Goal: Task Accomplishment & Management: Manage account settings

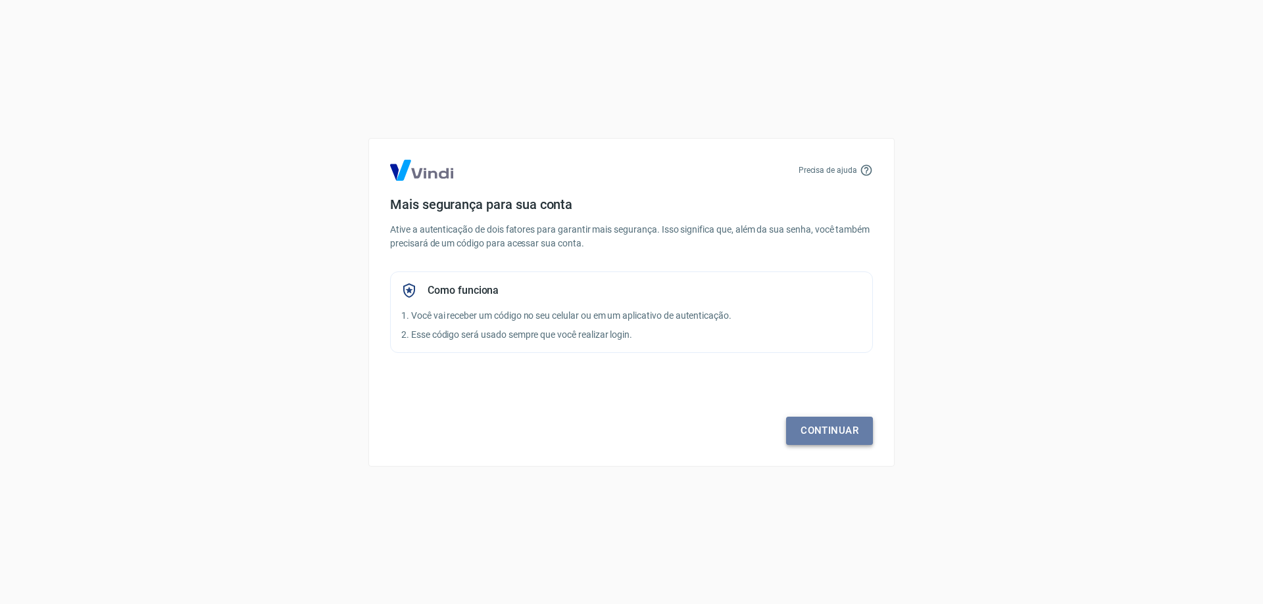
click at [829, 422] on link "Continuar" at bounding box center [829, 431] width 87 height 28
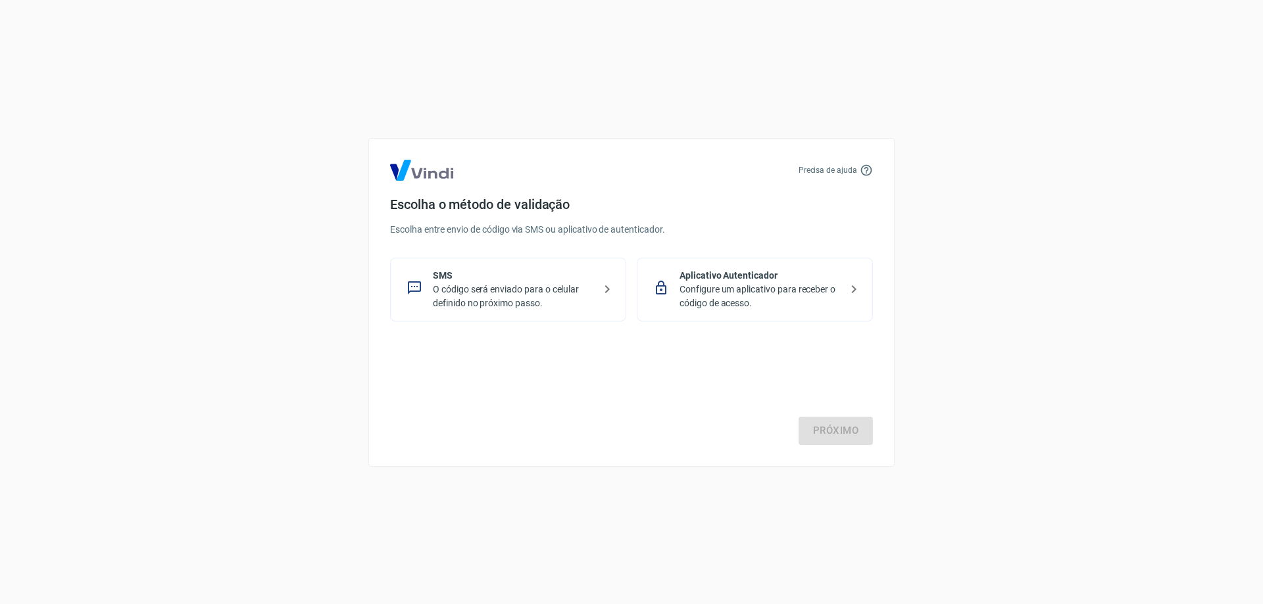
click at [548, 291] on p "O código será enviado para o celular definido no próximo passo." at bounding box center [513, 297] width 161 height 28
click at [822, 430] on link "Próximo" at bounding box center [835, 431] width 74 height 28
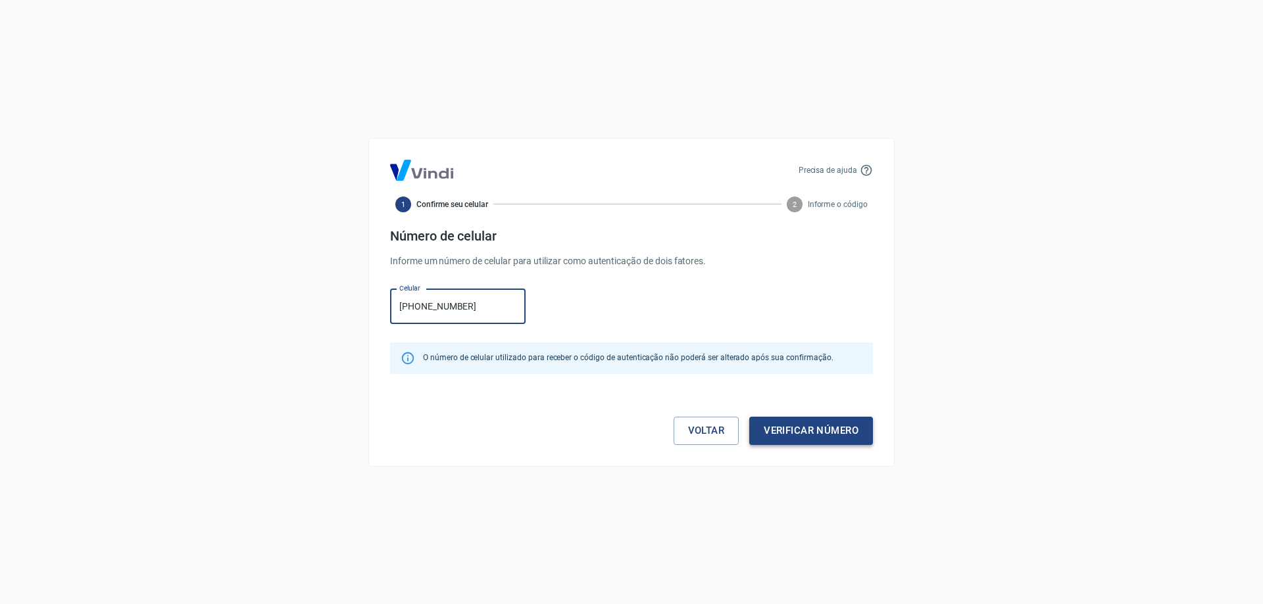
type input "[PHONE_NUMBER]"
click at [794, 427] on button "Verificar número" at bounding box center [811, 431] width 124 height 28
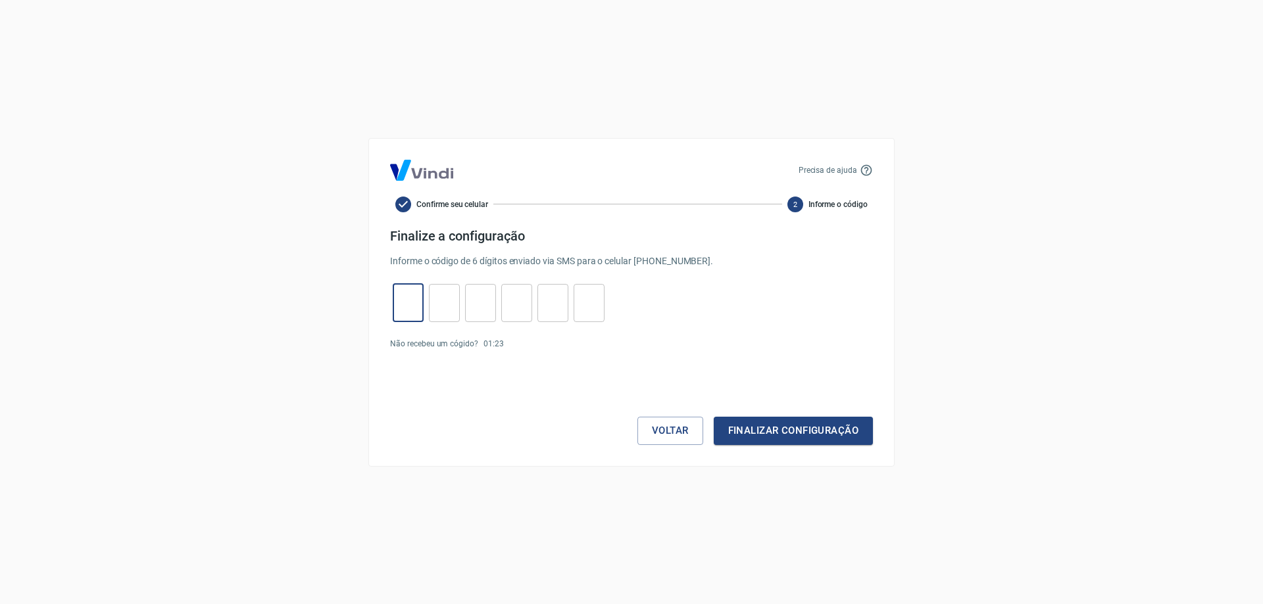
click at [404, 299] on input "tel" at bounding box center [408, 303] width 31 height 28
type input "7"
type input "6"
type input "8"
type input "9"
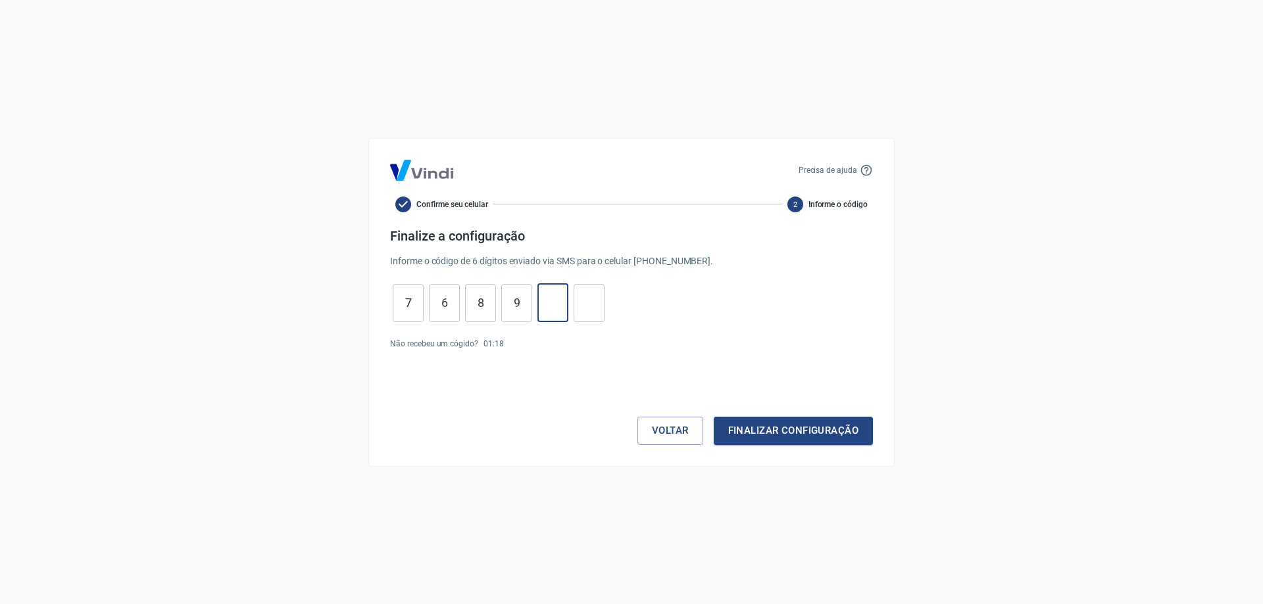
type input "9"
type input "6"
click at [767, 429] on button "Finalizar configuração" at bounding box center [793, 431] width 159 height 28
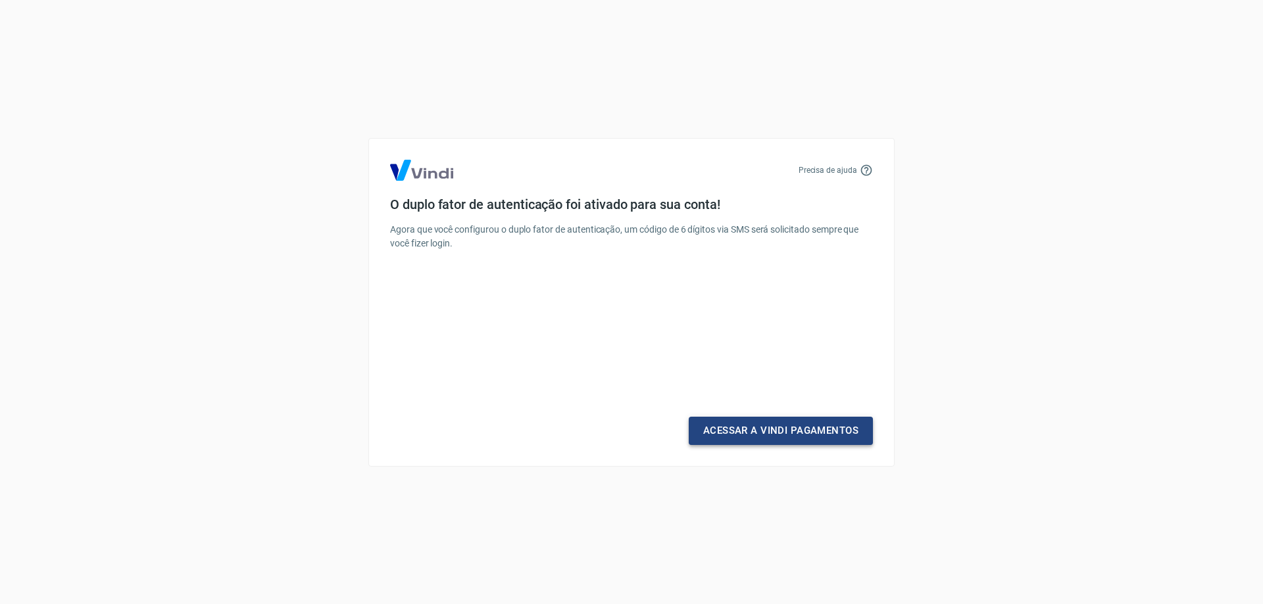
click at [831, 427] on link "Acessar a Vindi Pagamentos" at bounding box center [781, 431] width 184 height 28
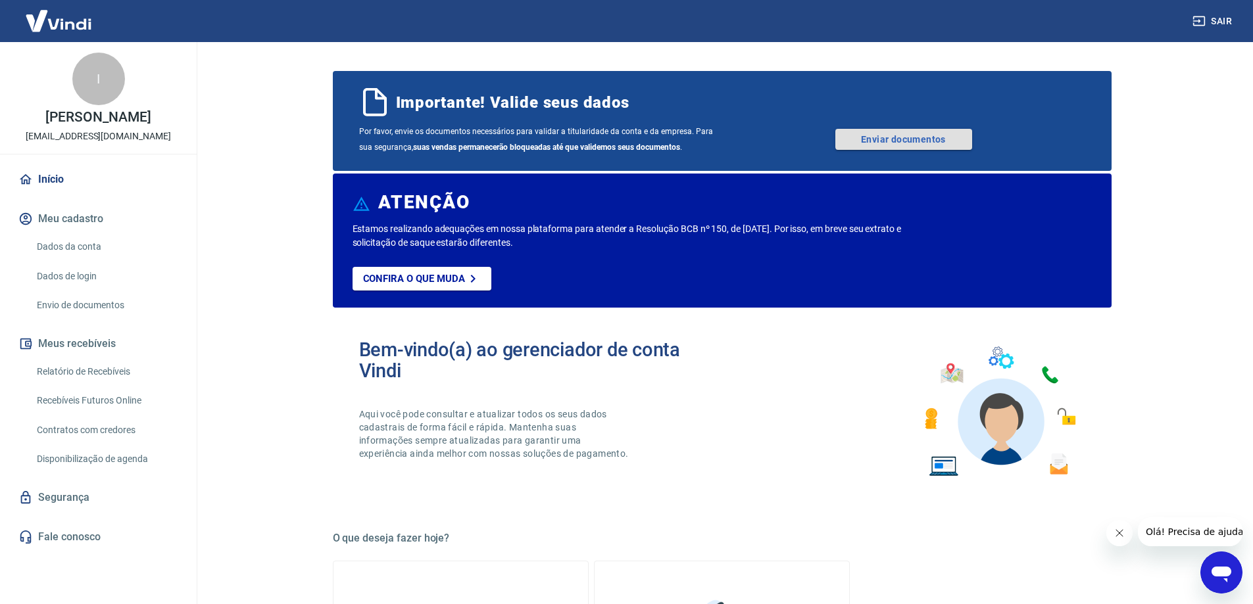
click at [886, 138] on link "Enviar documentos" at bounding box center [903, 139] width 137 height 21
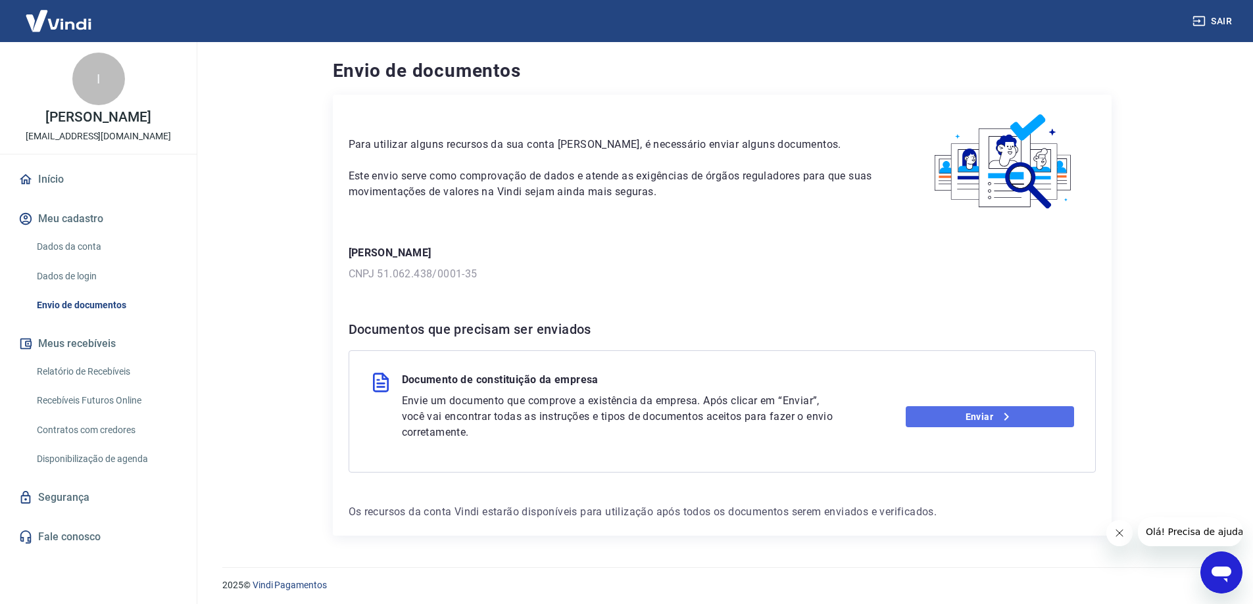
click at [975, 420] on link "Enviar" at bounding box center [990, 416] width 168 height 21
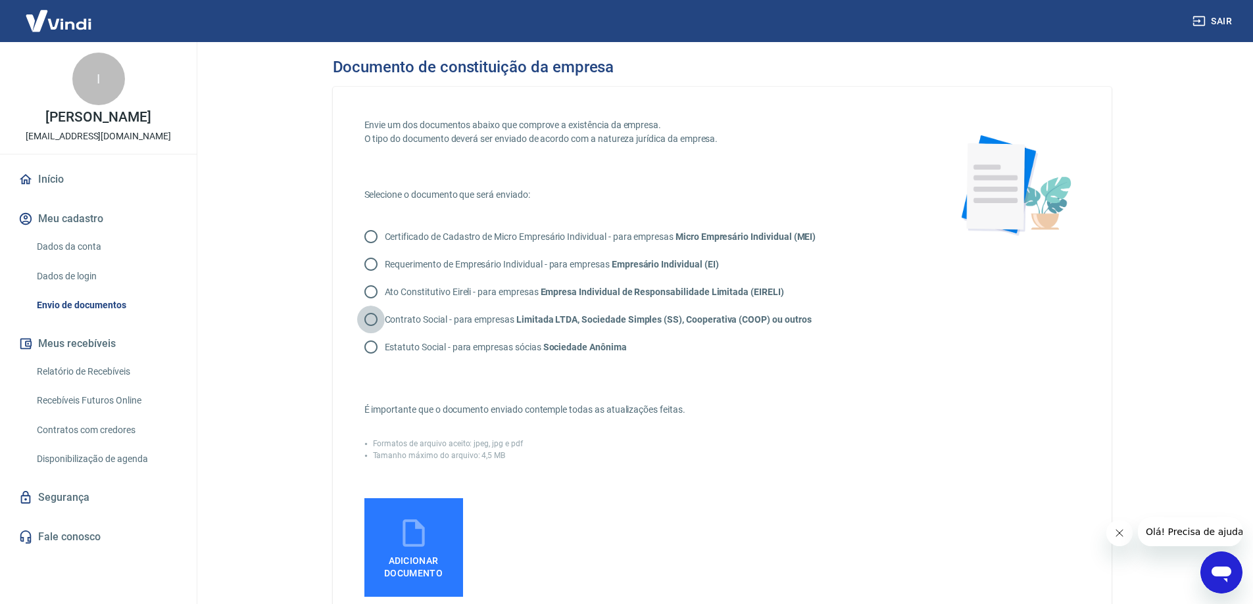
click at [372, 316] on input "Contrato Social - para empresas Limitada LTDA, Sociedade Simples (SS), Cooperat…" at bounding box center [371, 320] width 28 height 28
radio input "true"
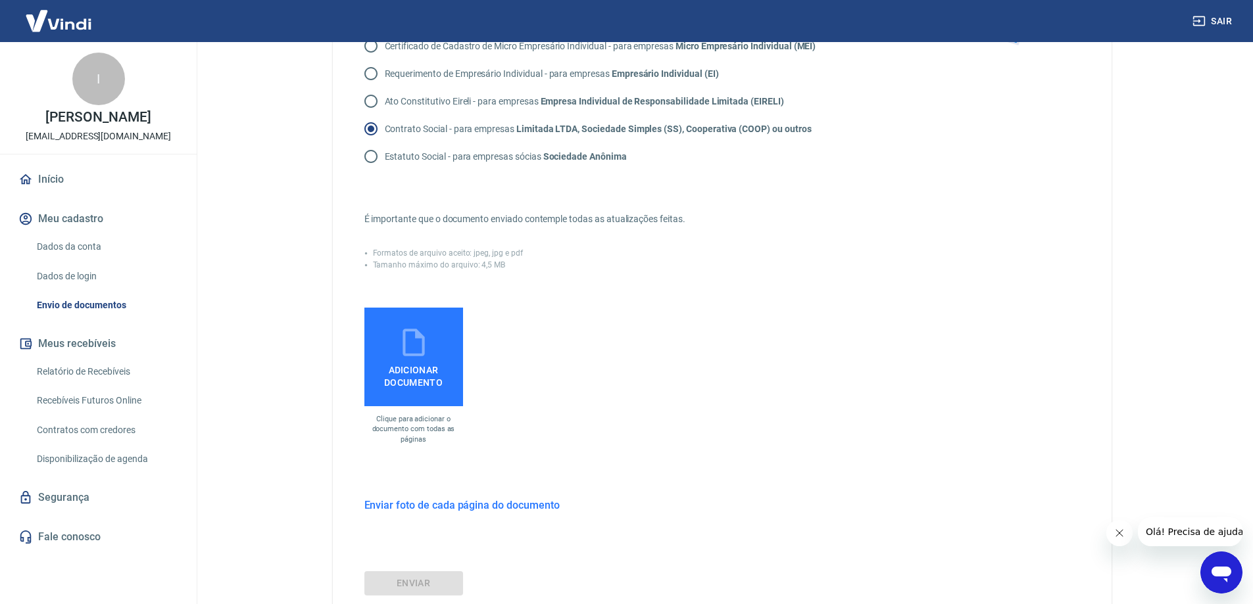
scroll to position [197, 0]
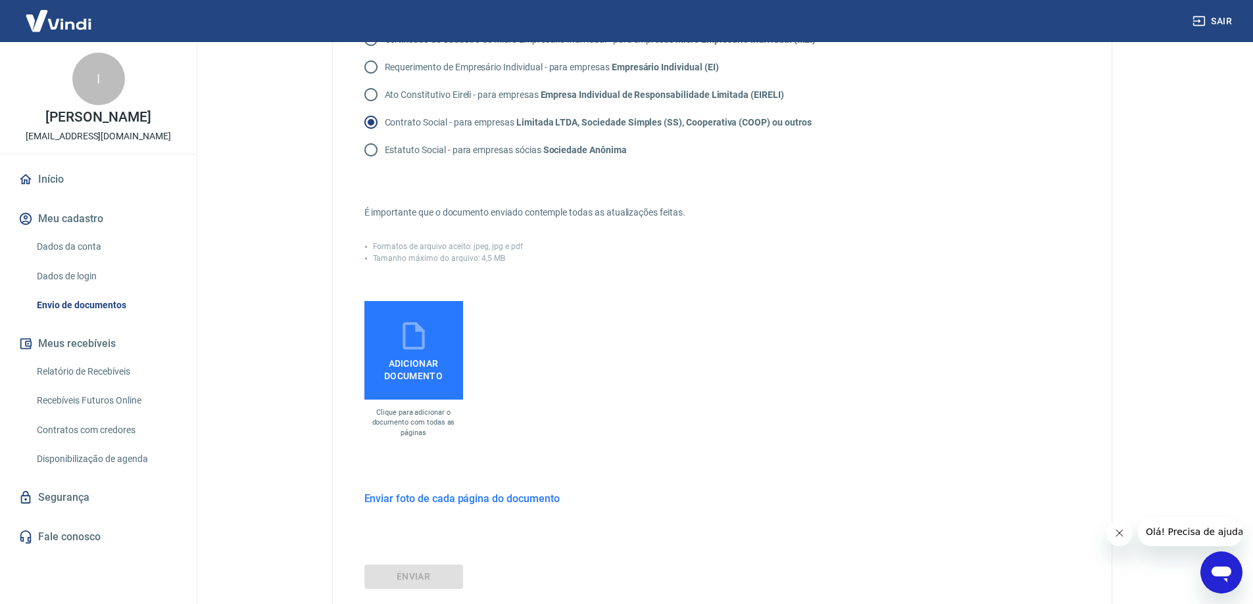
click at [433, 362] on span "Adicionar documento" at bounding box center [414, 367] width 88 height 30
click at [0, 0] on input "Adicionar documento" at bounding box center [0, 0] width 0 height 0
click at [435, 500] on h6 "Enviar foto de cada página do documento" at bounding box center [461, 499] width 195 height 16
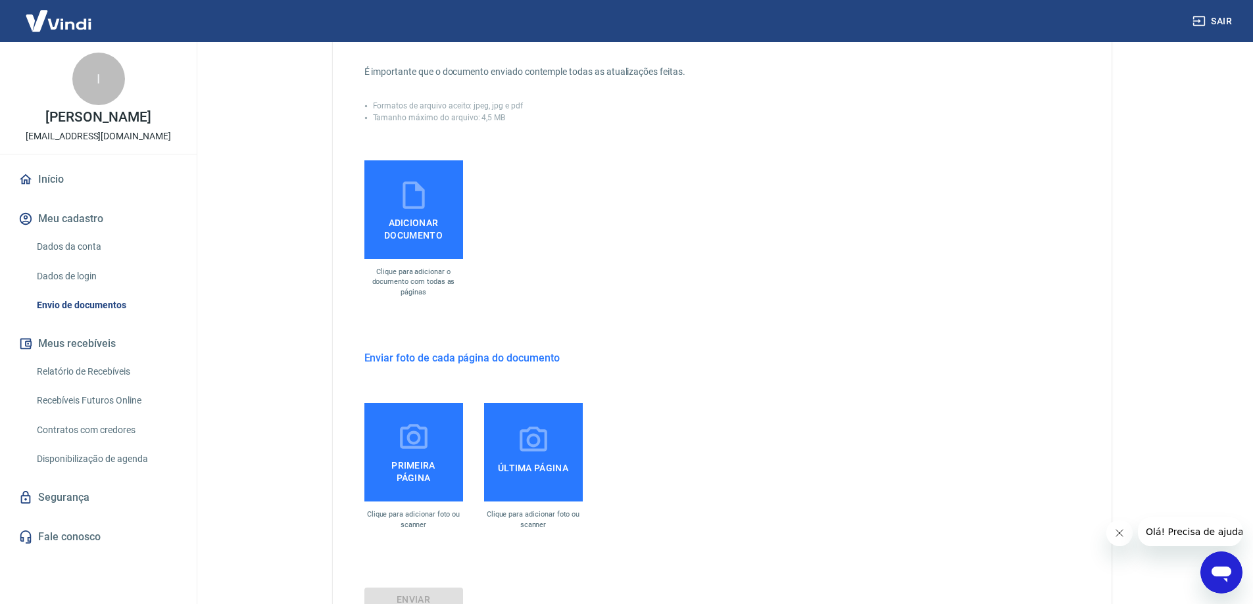
scroll to position [329, 0]
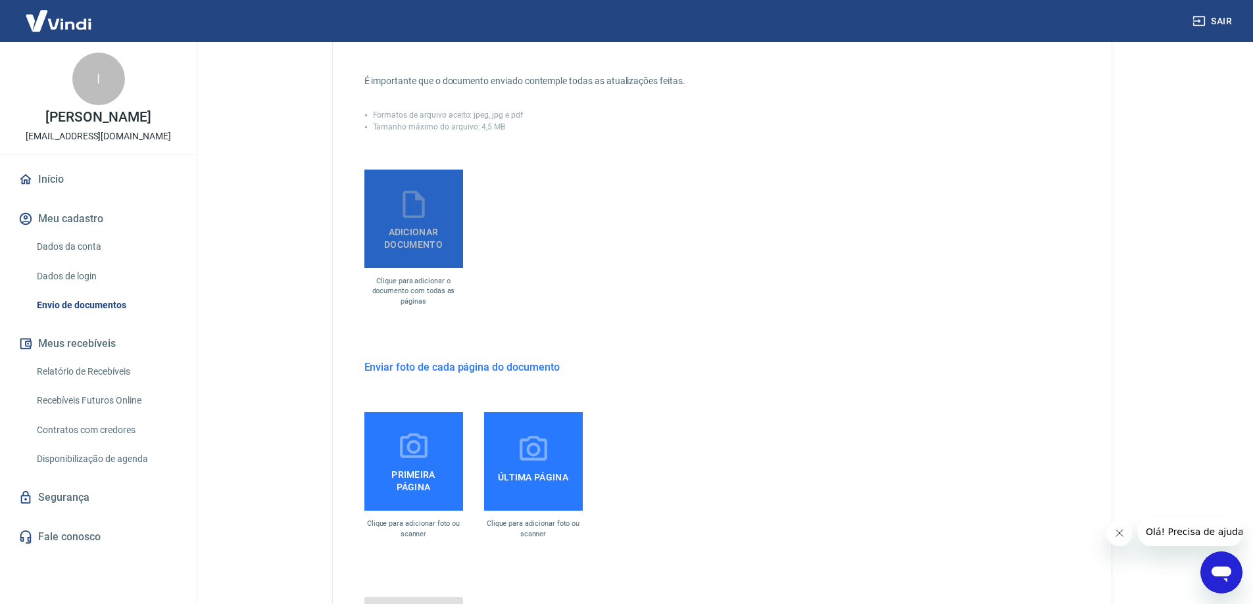
click at [403, 241] on span "Adicionar documento" at bounding box center [414, 236] width 88 height 30
click at [0, 0] on input "Adicionar documento" at bounding box center [0, 0] width 0 height 0
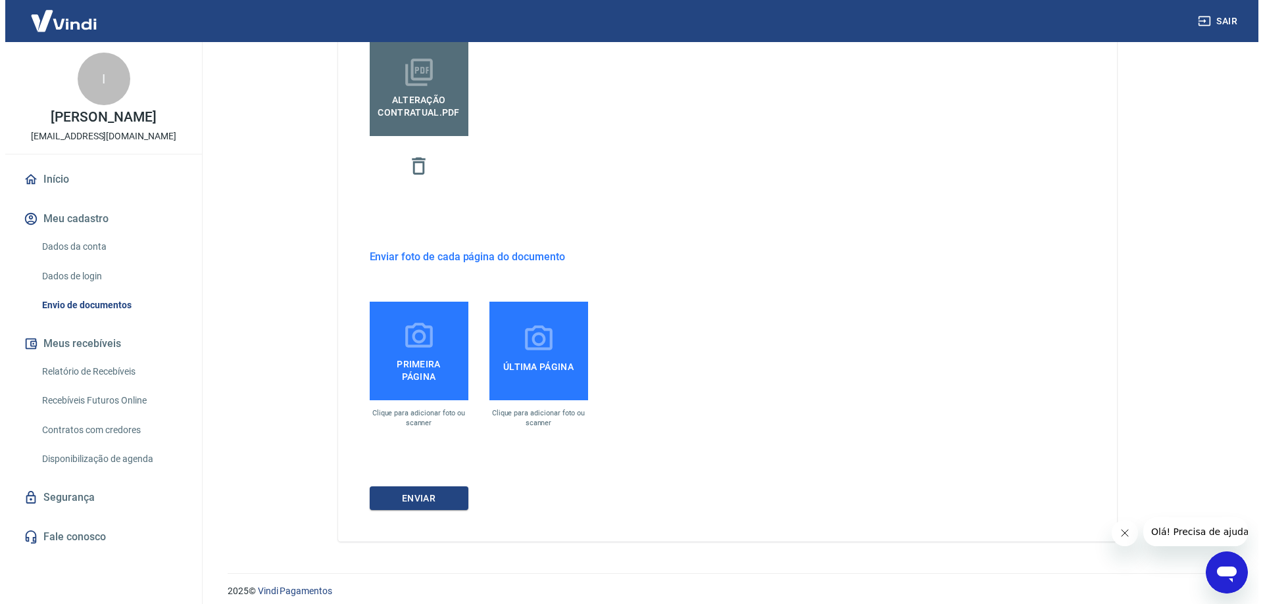
scroll to position [471, 0]
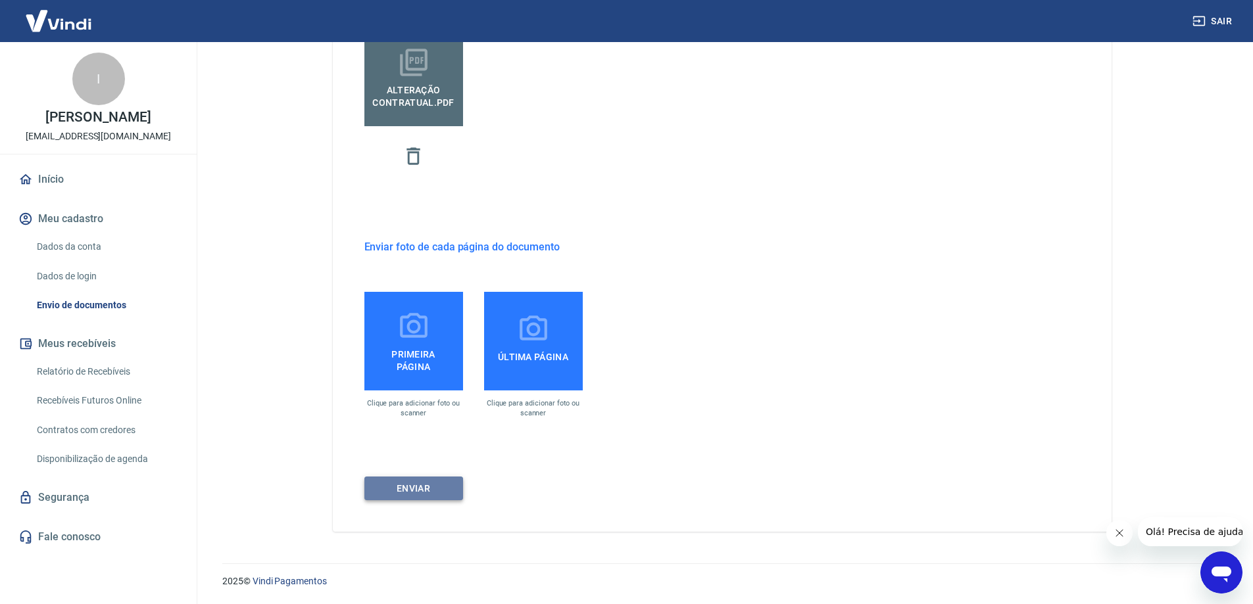
click at [428, 490] on button "ENVIAR" at bounding box center [413, 489] width 99 height 24
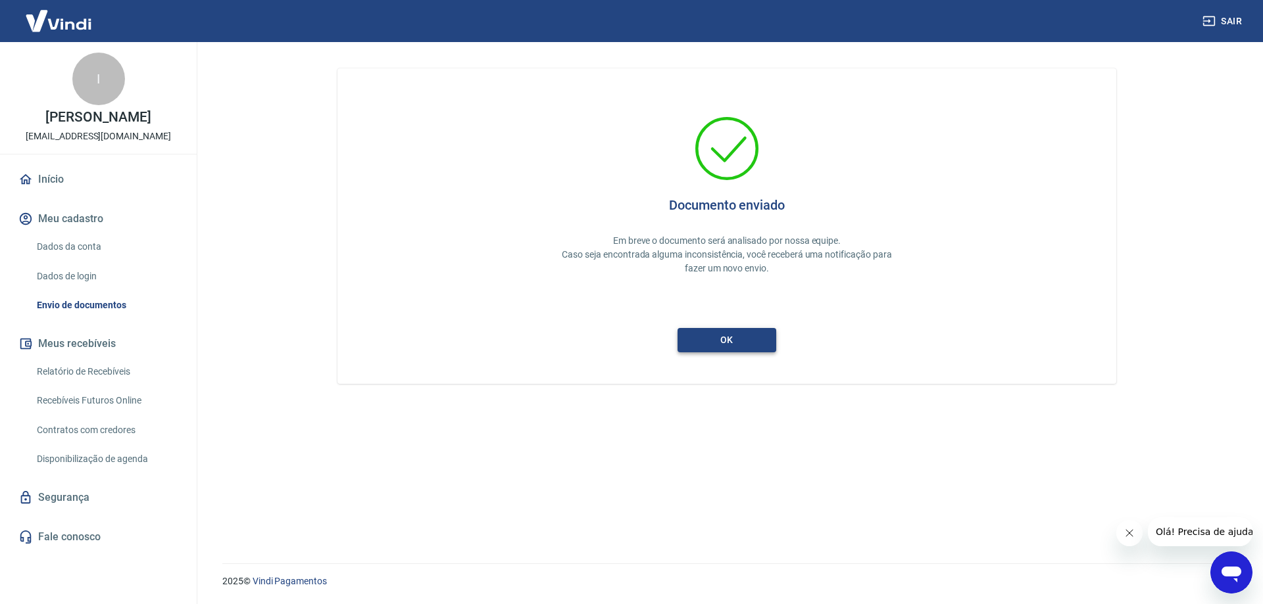
click at [748, 340] on button "ok" at bounding box center [726, 340] width 99 height 24
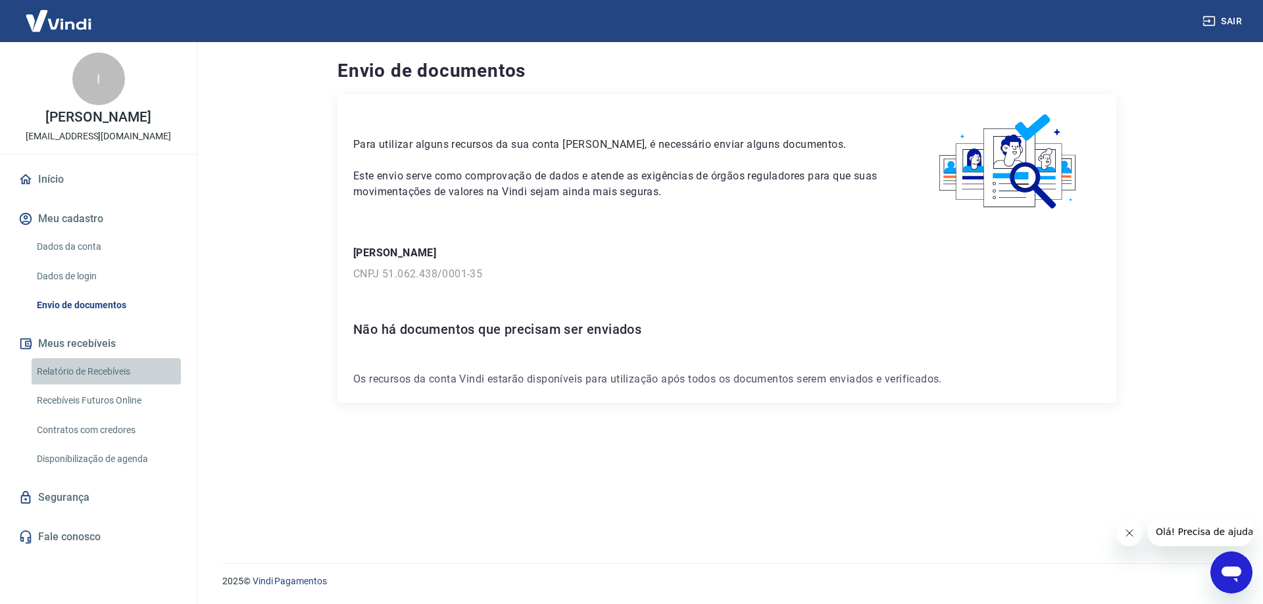
click at [87, 372] on link "Relatório de Recebíveis" at bounding box center [106, 371] width 149 height 27
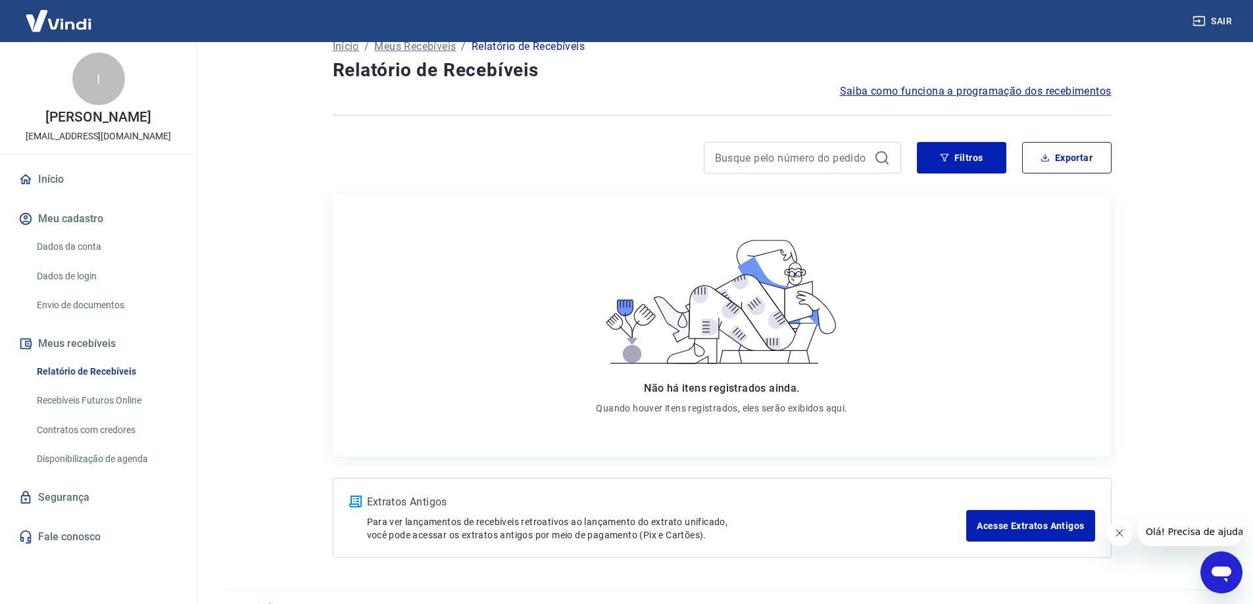
scroll to position [49, 0]
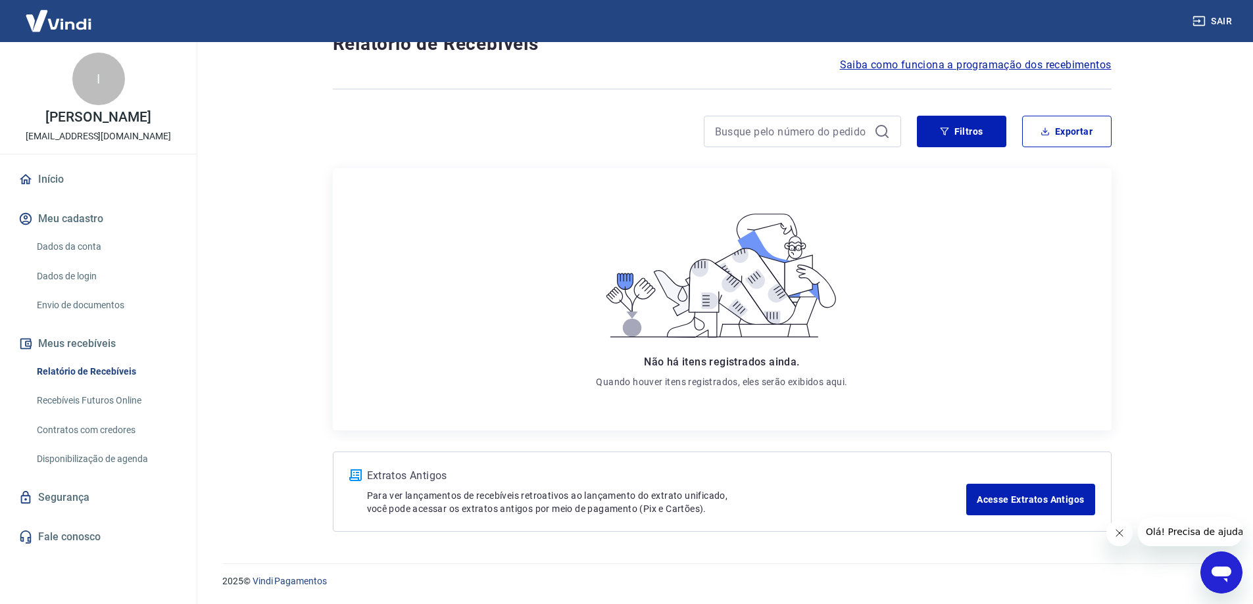
click at [56, 182] on link "Início" at bounding box center [98, 179] width 165 height 29
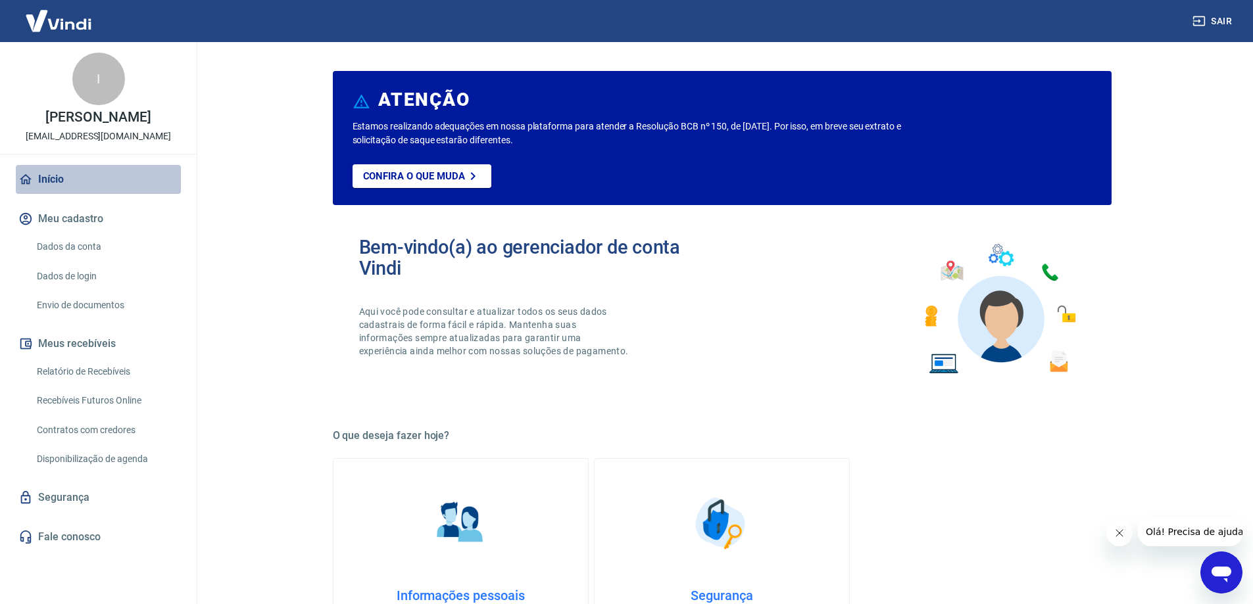
click at [59, 178] on link "Início" at bounding box center [98, 179] width 165 height 29
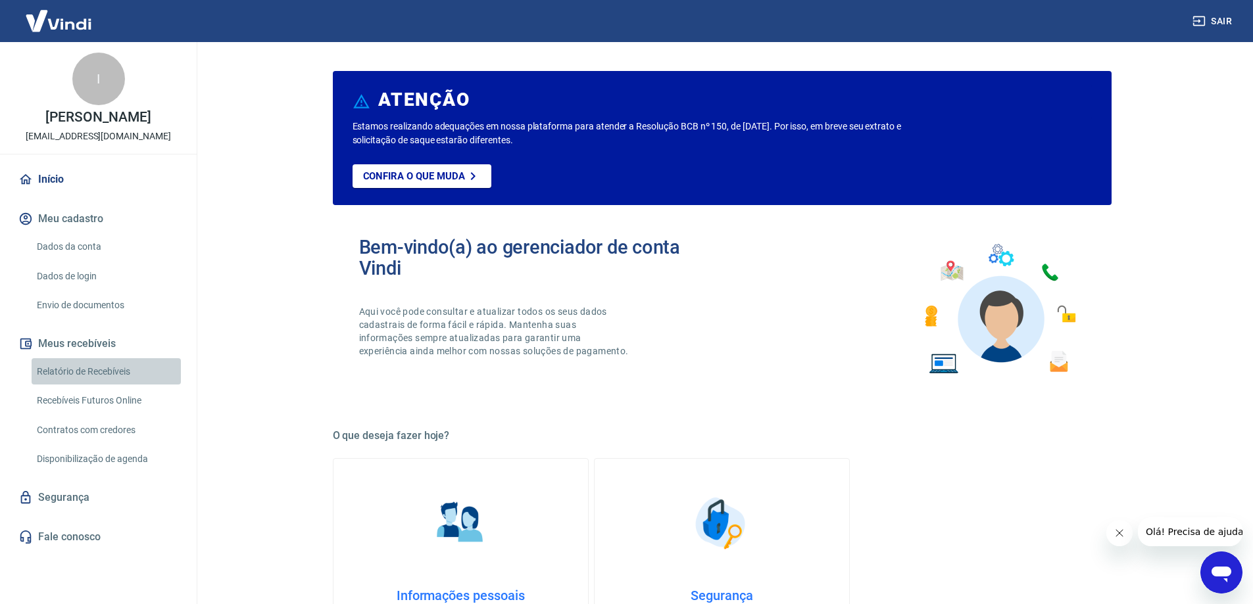
click at [117, 372] on link "Relatório de Recebíveis" at bounding box center [106, 371] width 149 height 27
